Goal: Task Accomplishment & Management: Manage account settings

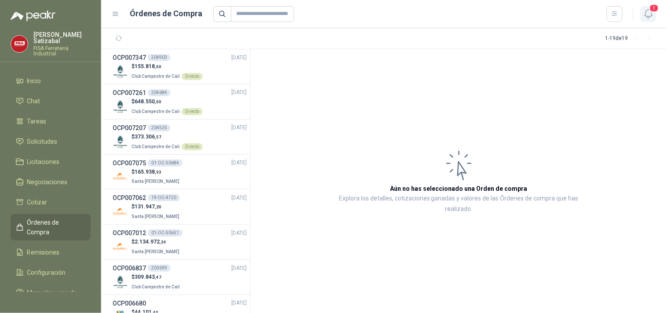
click at [651, 8] on span "1" at bounding box center [654, 8] width 10 height 8
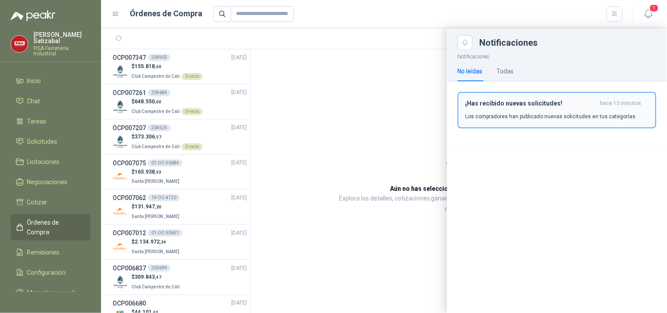
click at [522, 94] on button "¡Has recibido nuevas solicitudes! hace 13 minutos Los compradores han publicado…" at bounding box center [557, 110] width 199 height 36
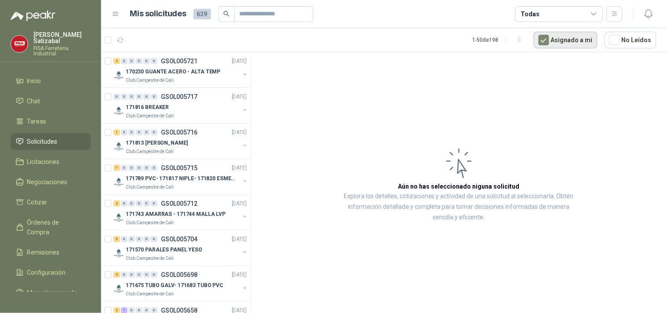
click at [569, 37] on button "Asignado a mi" at bounding box center [566, 40] width 64 height 17
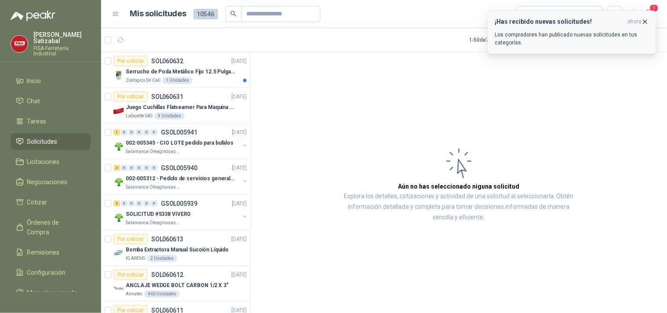
click at [525, 32] on p "Los compradores han publicado nuevas solicitudes en tus categorías." at bounding box center [572, 39] width 154 height 16
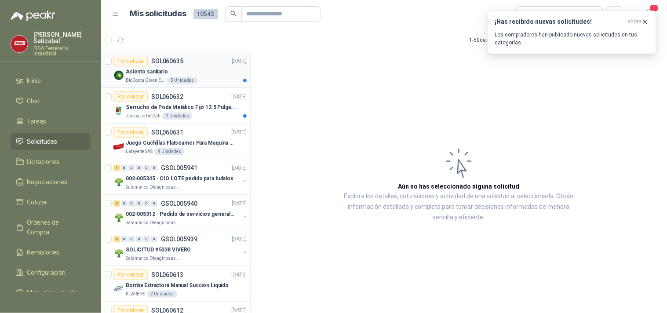
click at [144, 69] on p "Asiento sanitario" at bounding box center [147, 72] width 42 height 8
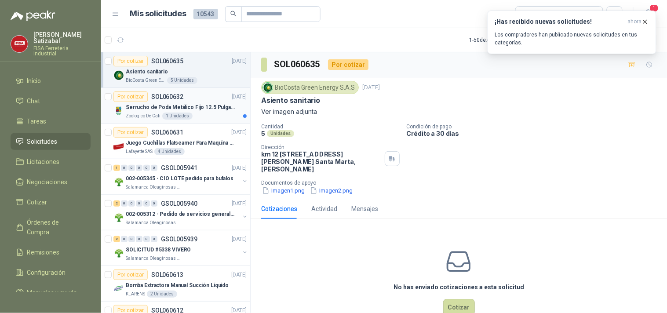
click at [186, 99] on div "Por cotizar SOL060632 09/10/25" at bounding box center [179, 96] width 133 height 11
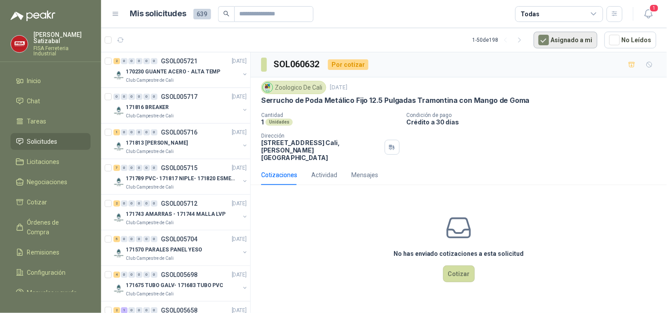
click at [570, 36] on button "Asignado a mi" at bounding box center [566, 40] width 64 height 17
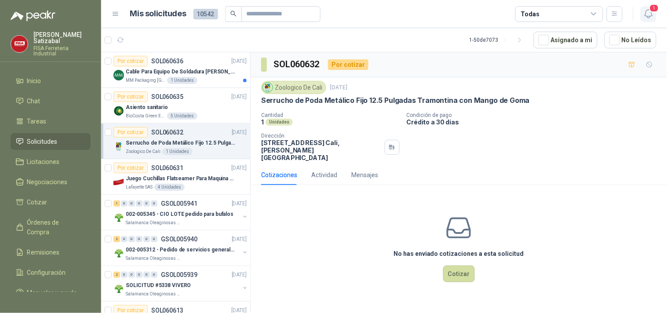
click at [653, 11] on span "1" at bounding box center [654, 8] width 10 height 8
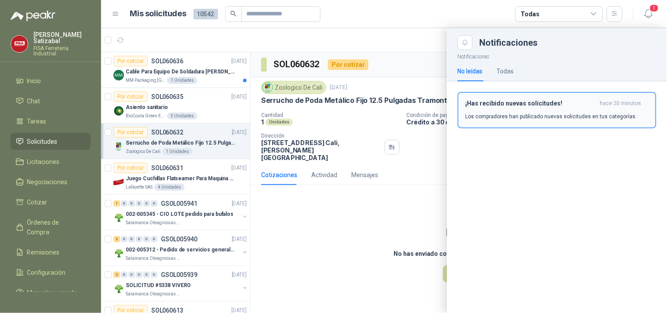
click at [530, 94] on button "¡Has recibido nuevas solicitudes! hace 20 minutos Los compradores han publicado…" at bounding box center [557, 110] width 199 height 36
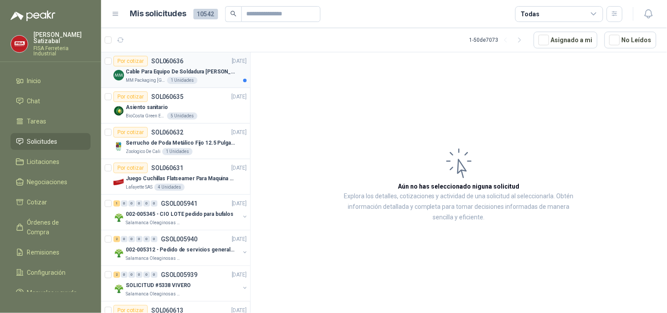
click at [191, 73] on p "Cable Para Equipo De Soldadura Borne Delgado" at bounding box center [180, 72] width 109 height 8
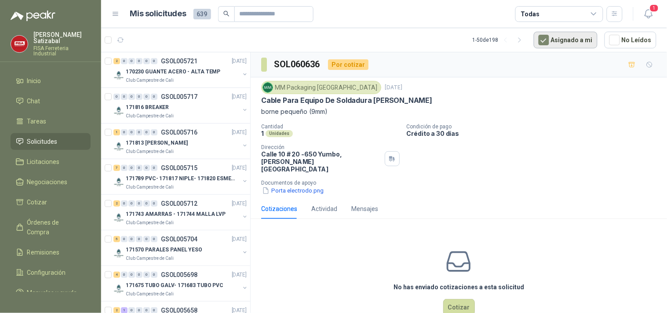
click at [572, 38] on button "Asignado a mi" at bounding box center [566, 40] width 64 height 17
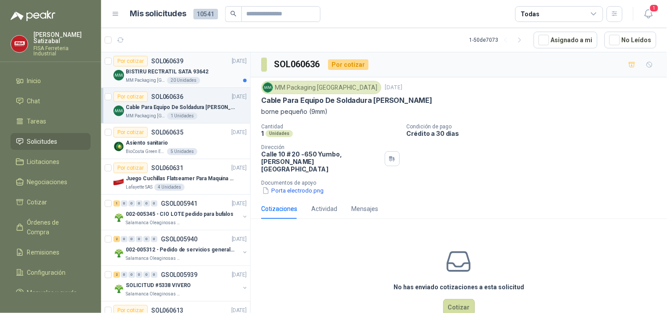
click at [177, 66] on div "Por cotizar SOL060639" at bounding box center [148, 61] width 70 height 11
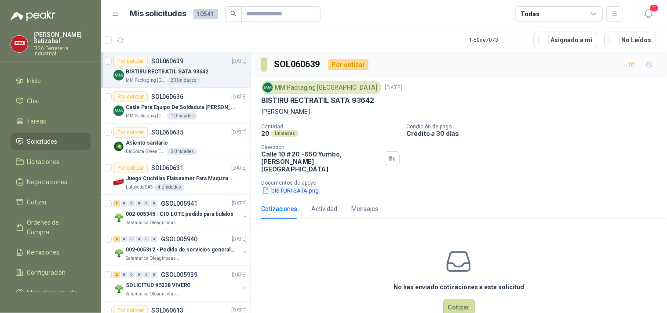
click at [288, 186] on button "bISTURI SATA.png" at bounding box center [290, 190] width 58 height 9
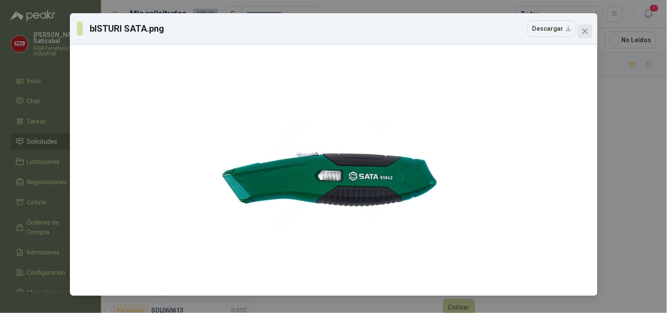
click at [583, 29] on icon "close" at bounding box center [584, 31] width 7 height 7
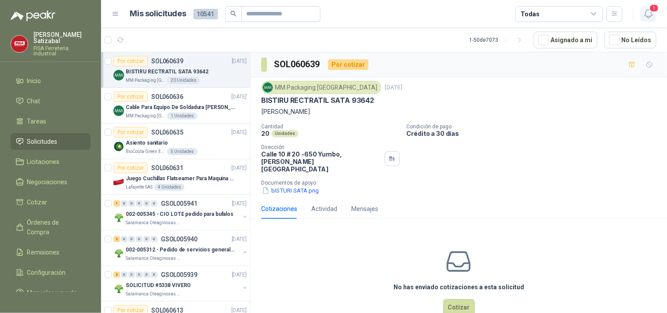
click at [652, 10] on span "1" at bounding box center [654, 8] width 10 height 8
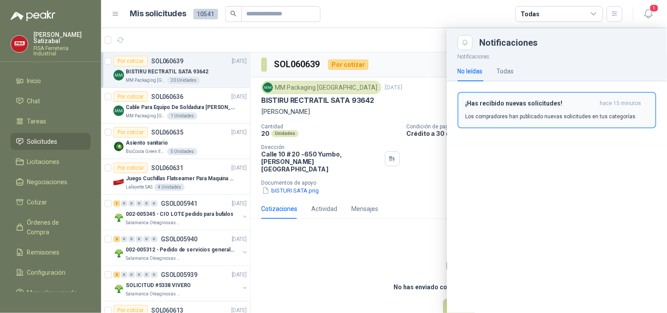
click at [521, 103] on h3 "¡Has recibido nuevas solicitudes!" at bounding box center [530, 103] width 131 height 7
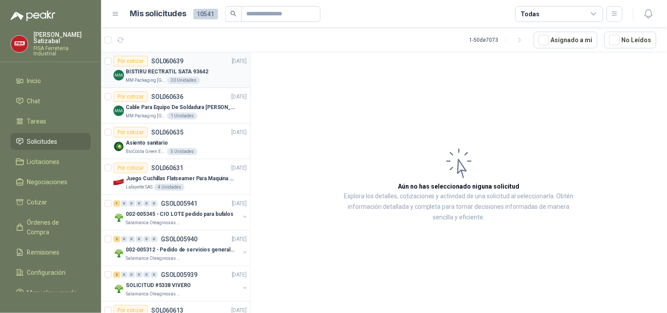
click at [187, 66] on div "BISTIRU RECTRATIL SATA 93642" at bounding box center [186, 71] width 121 height 11
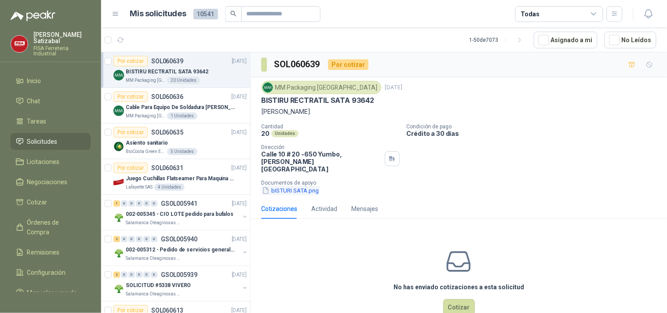
click at [284, 186] on button "bISTURI SATA.png" at bounding box center [290, 190] width 58 height 9
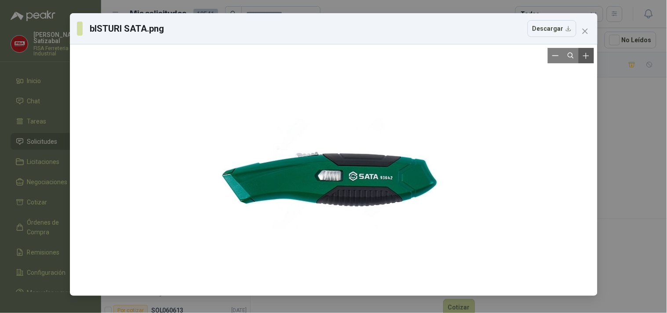
click at [589, 52] on icon "Zoom in" at bounding box center [585, 55] width 9 height 9
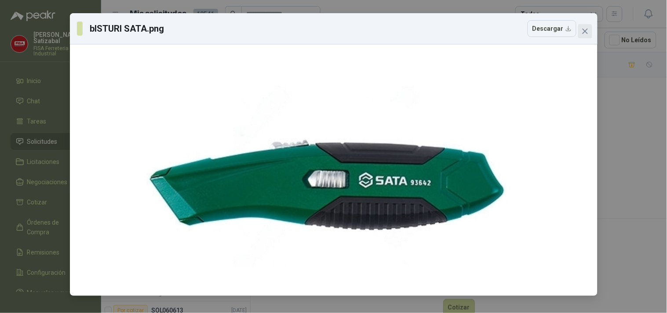
click at [586, 27] on button "Close" at bounding box center [585, 31] width 14 height 14
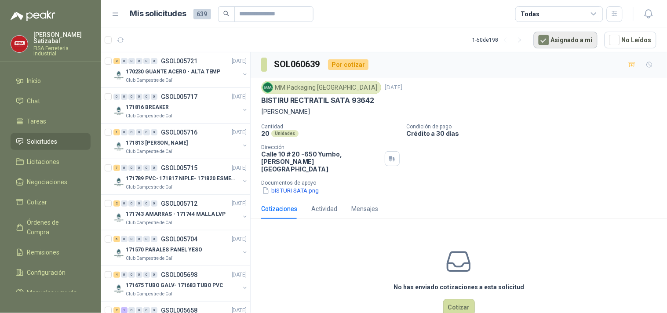
click at [560, 38] on button "Asignado a mi" at bounding box center [566, 40] width 64 height 17
click at [291, 186] on button "bISTURI SATA.png" at bounding box center [290, 190] width 58 height 9
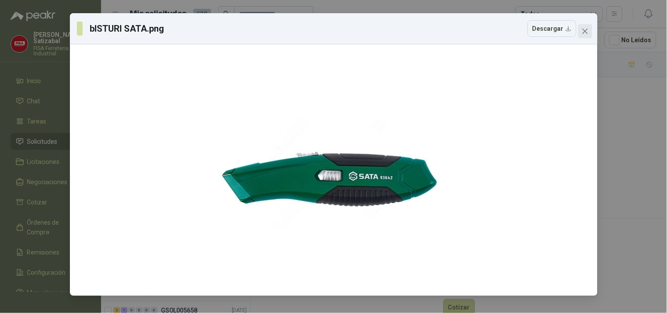
click at [581, 29] on icon "close" at bounding box center [584, 31] width 7 height 7
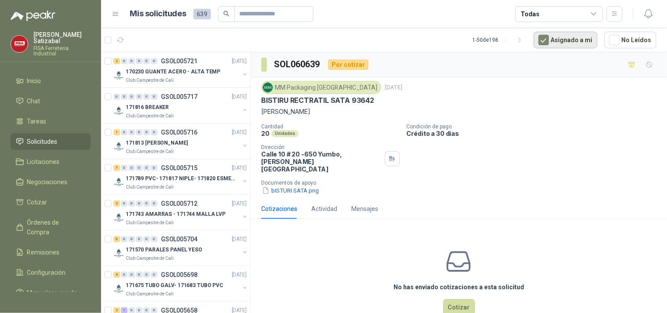
click at [588, 37] on button "Asignado a mi" at bounding box center [566, 40] width 64 height 17
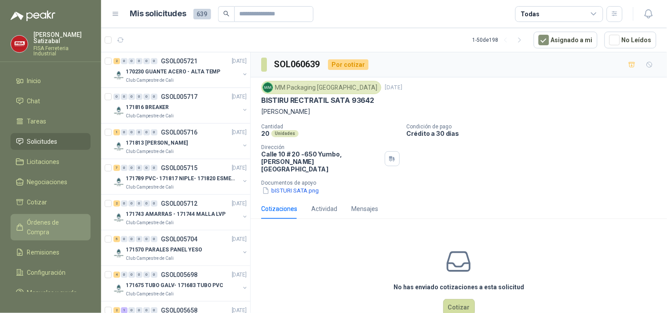
click at [59, 218] on span "Órdenes de Compra" at bounding box center [54, 227] width 55 height 19
